Goal: Task Accomplishment & Management: Use online tool/utility

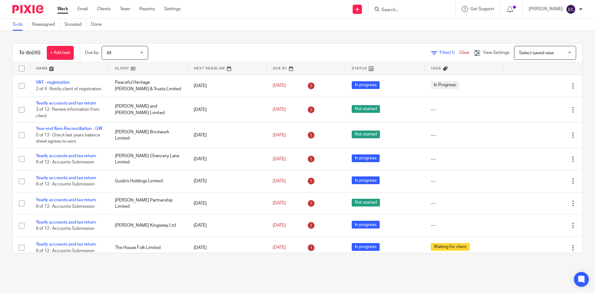
click at [401, 10] on input "Search" at bounding box center [409, 10] width 56 height 6
type input "modern"
click button "submit" at bounding box center [0, 0] width 0 height 0
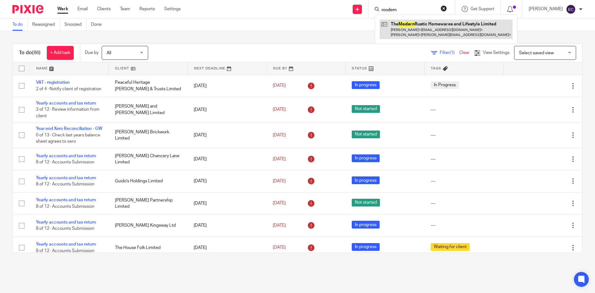
click at [406, 26] on link at bounding box center [445, 29] width 133 height 19
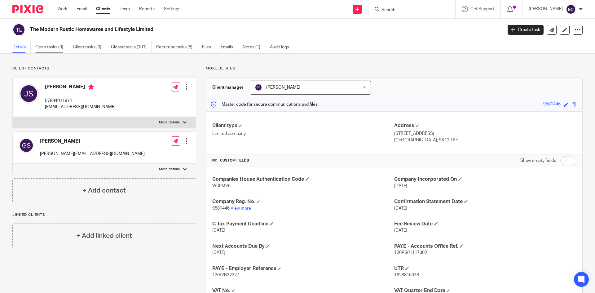
click at [49, 48] on link "Open tasks (3)" at bounding box center [51, 47] width 33 height 12
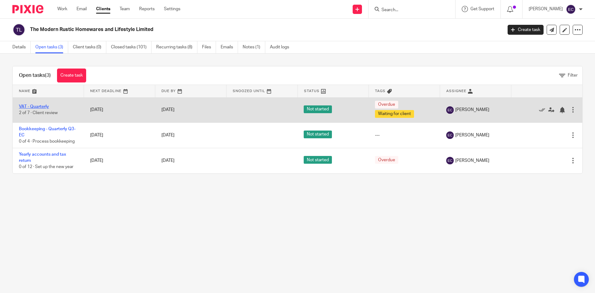
click at [37, 105] on link "VAT - Quarterly" at bounding box center [34, 106] width 30 height 4
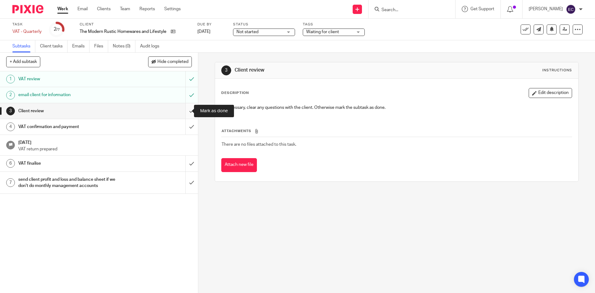
click at [182, 108] on input "submit" at bounding box center [99, 110] width 198 height 15
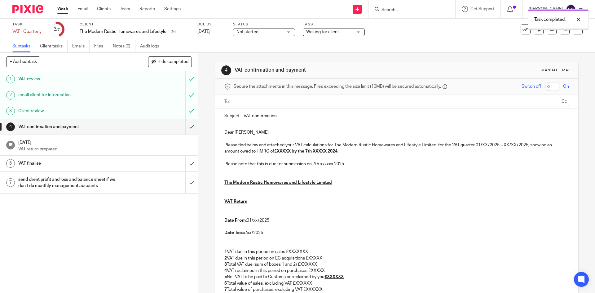
click at [261, 99] on input "text" at bounding box center [396, 101] width 321 height 7
click at [288, 105] on input "text" at bounding box center [422, 102] width 269 height 12
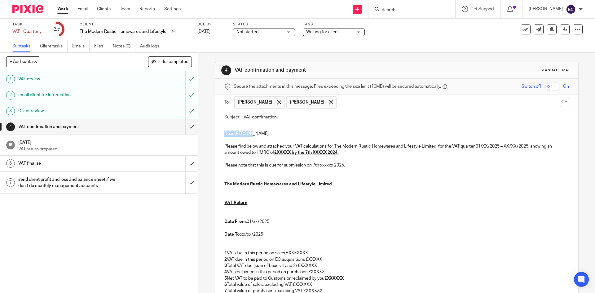
drag, startPoint x: 253, startPoint y: 134, endPoint x: 216, endPoint y: 131, distance: 37.6
click at [216, 131] on div "Dear Joanne, Please find below and attached your VAT calculations for The Moder…" at bounding box center [396, 236] width 363 height 224
click at [482, 147] on p "Please find below and attached your VAT calculations for The Modern Rustic Home…" at bounding box center [396, 149] width 344 height 13
drag, startPoint x: 502, startPoint y: 146, endPoint x: 515, endPoint y: 147, distance: 12.4
click at [515, 147] on p "Please find below and attached your VAT calculations for The Modern Rustic Home…" at bounding box center [396, 149] width 344 height 13
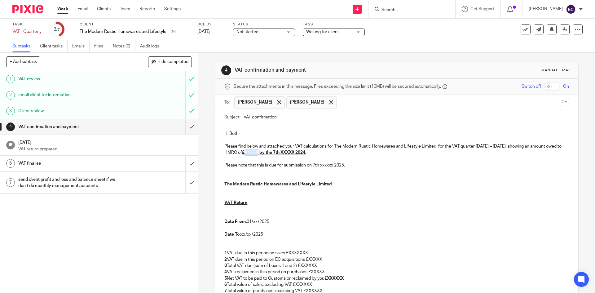
drag, startPoint x: 275, startPoint y: 151, endPoint x: 290, endPoint y: 152, distance: 14.6
click at [290, 152] on u "£XXXXX by the 7th XXXXX 2024." at bounding box center [274, 152] width 64 height 4
drag, startPoint x: 311, startPoint y: 153, endPoint x: 339, endPoint y: 153, distance: 27.3
click at [305, 153] on u "£336.89 by the 7th XXXXX 2024." at bounding box center [274, 152] width 64 height 4
drag, startPoint x: 319, startPoint y: 164, endPoint x: 331, endPoint y: 165, distance: 12.7
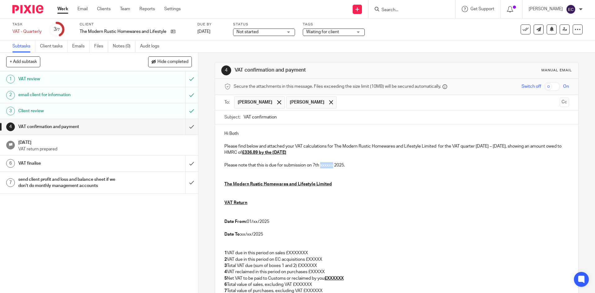
click at [331, 165] on p "Please note that this is due for submission on 7th xxxxxx 2025." at bounding box center [396, 165] width 344 height 6
drag, startPoint x: 238, startPoint y: 152, endPoint x: 255, endPoint y: 155, distance: 17.5
click at [255, 155] on p "Please find below and attached your VAT calculations for The Modern Rustic Home…" at bounding box center [396, 149] width 344 height 13
click at [258, 153] on p "Please find below and attached your VAT calculations for The Modern Rustic Home…" at bounding box center [396, 149] width 344 height 13
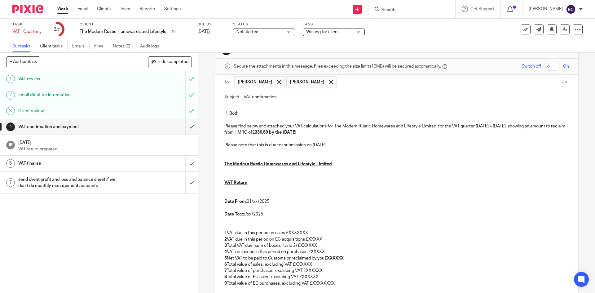
scroll to position [31, 0]
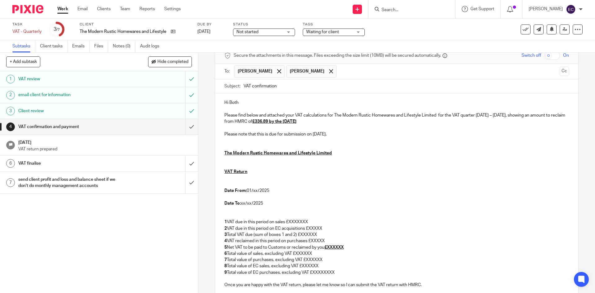
click at [253, 190] on p "Date From: 01/xx/2025" at bounding box center [396, 190] width 344 height 6
click at [240, 203] on p "Date To: xx/xx/2025" at bounding box center [396, 203] width 344 height 6
drag, startPoint x: 288, startPoint y: 222, endPoint x: 308, endPoint y: 221, distance: 19.8
click at [308, 221] on p "1 VAT due in this period on sales £XXXXXXX" at bounding box center [396, 222] width 344 height 6
drag, startPoint x: 310, startPoint y: 229, endPoint x: 322, endPoint y: 229, distance: 12.1
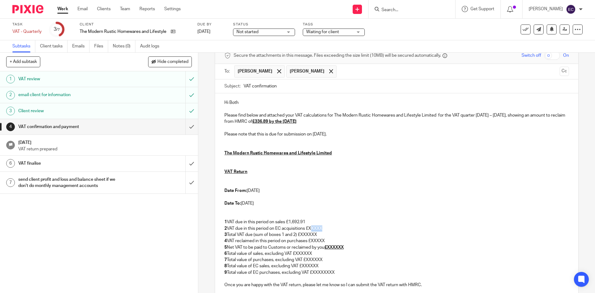
click at [322, 229] on p "2 VAT due in this period on EC acquisitions £XXXXX" at bounding box center [396, 228] width 344 height 6
drag, startPoint x: 299, startPoint y: 234, endPoint x: 317, endPoint y: 235, distance: 18.3
click at [317, 235] on p "3 Total VAT due (sum of boxes 1 and 2) £XXXXXX" at bounding box center [396, 234] width 344 height 6
drag, startPoint x: 311, startPoint y: 239, endPoint x: 324, endPoint y: 239, distance: 13.0
click at [324, 239] on p "4 VAT reclaimed in this period on purchases £XXXXX" at bounding box center [396, 241] width 344 height 6
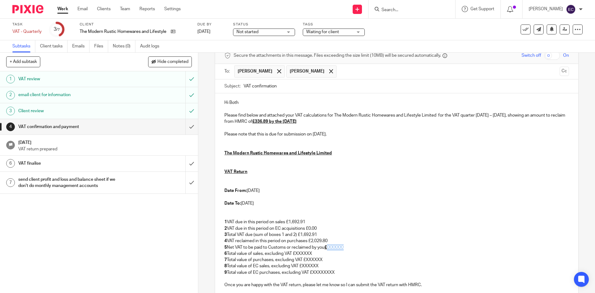
drag, startPoint x: 328, startPoint y: 248, endPoint x: 349, endPoint y: 249, distance: 21.1
click at [349, 249] on p "5 Net VAT to be paid to Customs or reclaimed by you £XXXXXX" at bounding box center [396, 247] width 344 height 6
drag, startPoint x: 297, startPoint y: 253, endPoint x: 314, endPoint y: 253, distance: 16.4
click at [314, 253] on p "6 Total value of sales, excluding VAT £XXXXXX" at bounding box center [396, 253] width 344 height 6
drag, startPoint x: 306, startPoint y: 259, endPoint x: 322, endPoint y: 258, distance: 15.8
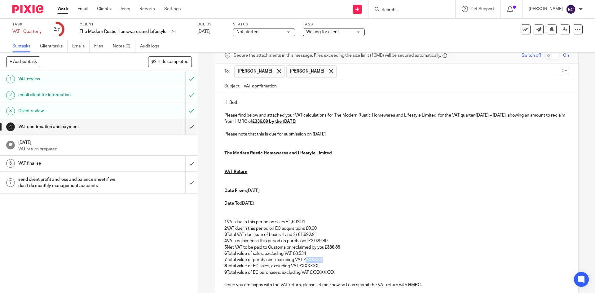
click at [322, 258] on p "7 Total value of purchases, excluding VAT £XXXXXX" at bounding box center [396, 260] width 344 height 6
drag, startPoint x: 300, startPoint y: 266, endPoint x: 322, endPoint y: 264, distance: 21.5
click at [322, 264] on p "8 Total value of EC sales, excluding VAT £XXXXXX" at bounding box center [396, 266] width 344 height 6
drag, startPoint x: 312, startPoint y: 273, endPoint x: 341, endPoint y: 274, distance: 29.5
click at [341, 274] on p "9 Total value of EC purchases, excluding VAT £XXXXXXXX" at bounding box center [396, 272] width 344 height 6
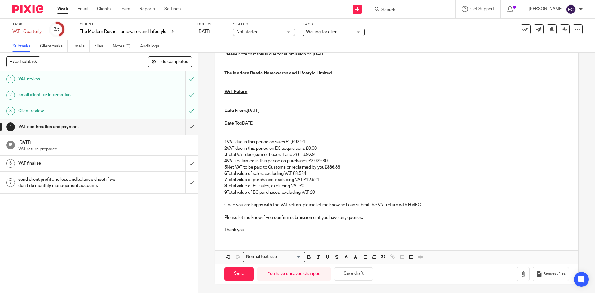
scroll to position [112, 0]
click at [520, 279] on div "Request files" at bounding box center [542, 273] width 52 height 14
click at [520, 275] on icon "button" at bounding box center [523, 273] width 6 height 6
click at [517, 275] on button "button" at bounding box center [522, 273] width 13 height 14
click at [520, 273] on icon "button" at bounding box center [523, 273] width 6 height 6
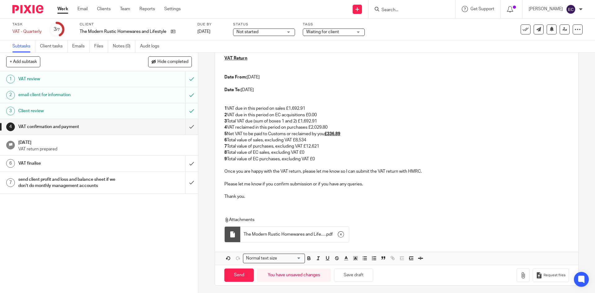
scroll to position [147, 0]
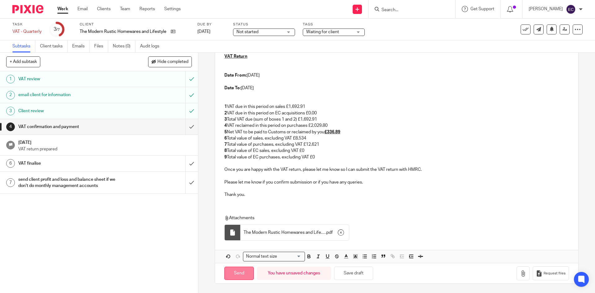
click at [242, 273] on input "Send" at bounding box center [238, 272] width 29 height 13
type input "Sent"
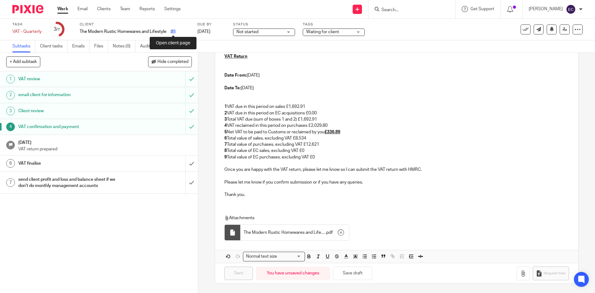
click at [172, 31] on icon at bounding box center [173, 31] width 5 height 5
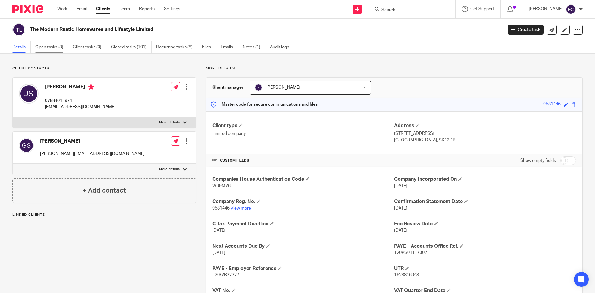
click at [46, 47] on link "Open tasks (3)" at bounding box center [51, 47] width 33 height 12
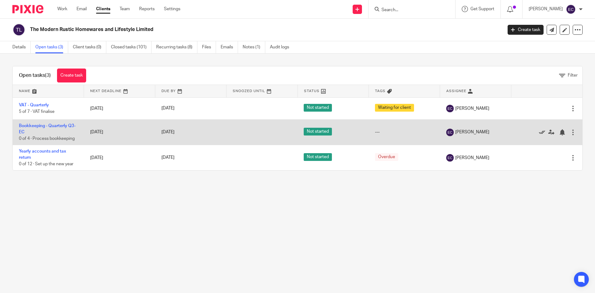
click at [539, 131] on icon at bounding box center [542, 132] width 6 height 6
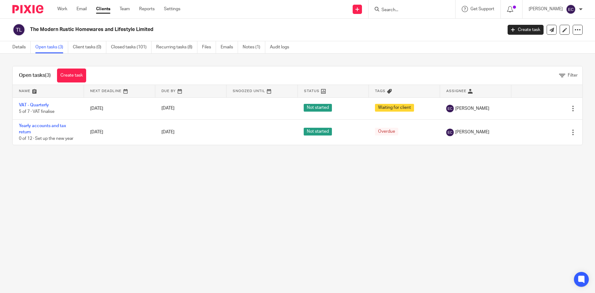
click at [382, 11] on div at bounding box center [411, 9] width 72 height 8
click at [395, 10] on input "Search" at bounding box center [409, 10] width 56 height 6
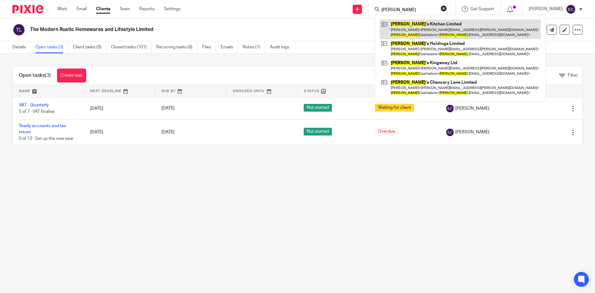
type input "[PERSON_NAME]"
click at [412, 27] on link at bounding box center [459, 29] width 161 height 19
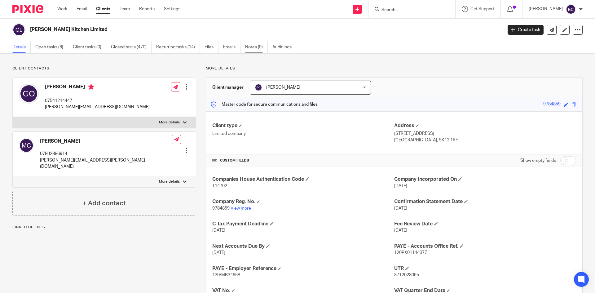
click at [252, 47] on link "Notes (9)" at bounding box center [256, 47] width 23 height 12
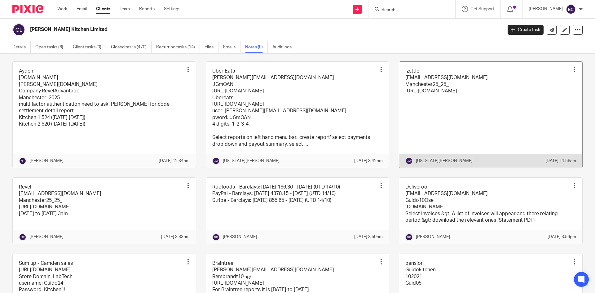
scroll to position [62, 0]
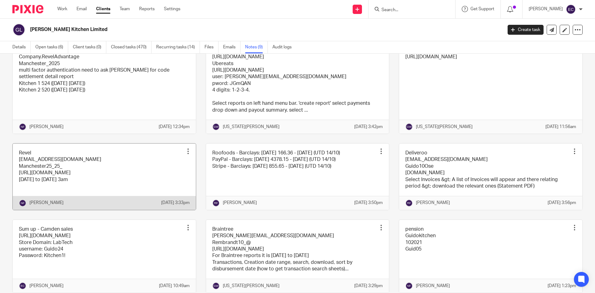
click at [106, 178] on link at bounding box center [104, 176] width 183 height 66
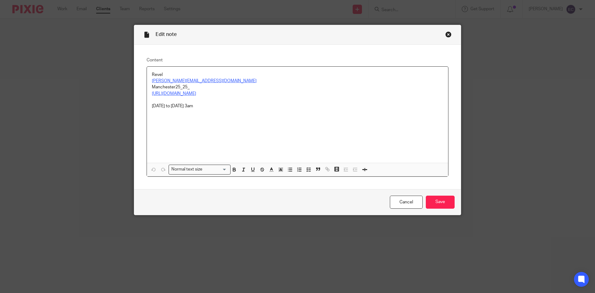
click at [195, 93] on u "https://guidoskitchen.revelup.com/login/?next=/dashboard/" at bounding box center [174, 93] width 44 height 4
click at [185, 103] on link "https://guidoskitchen.revelup.com/login/?next=/dashboard/" at bounding box center [207, 105] width 44 height 6
